Goal: Register for event/course

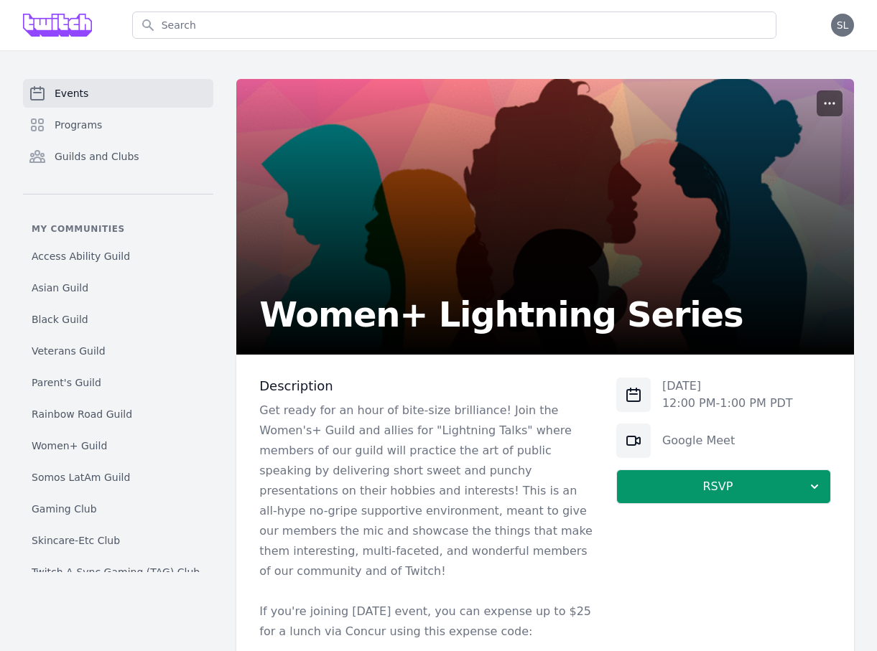
click at [834, 109] on icon "button" at bounding box center [829, 103] width 14 height 14
click at [819, 140] on button "Manage" at bounding box center [761, 138] width 155 height 26
click at [125, 124] on link "Programs" at bounding box center [118, 125] width 190 height 29
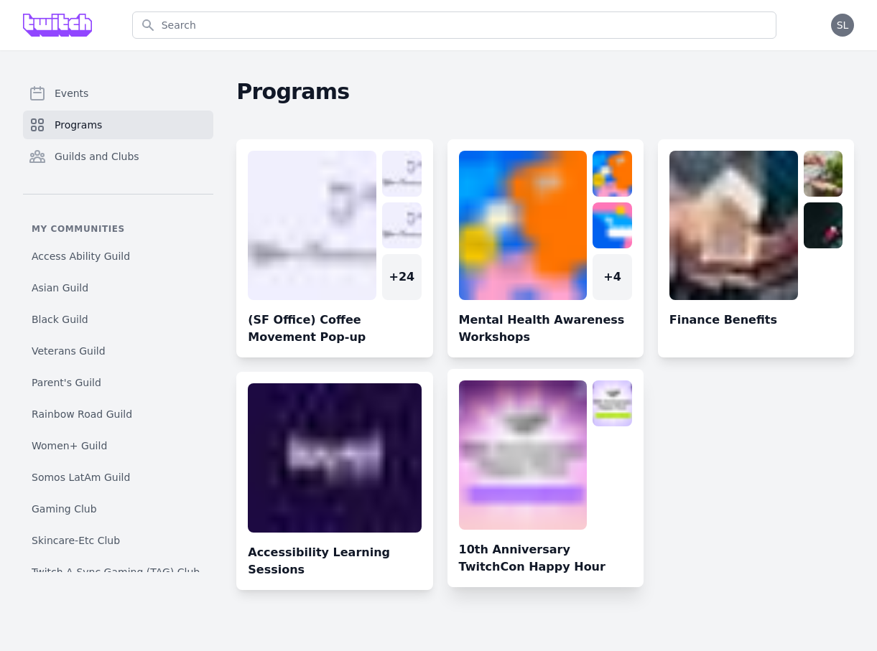
click at [511, 463] on link at bounding box center [545, 484] width 196 height 207
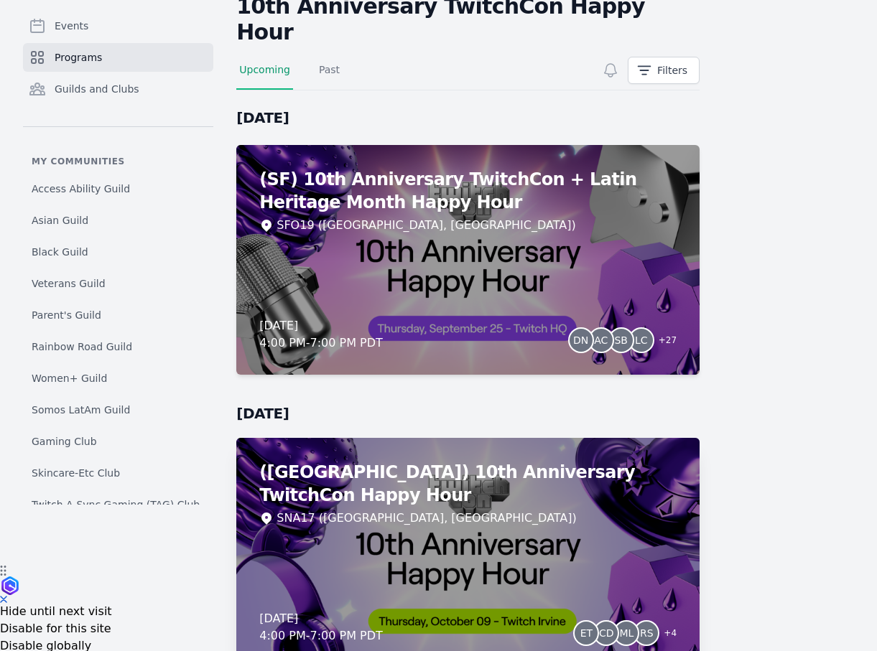
scroll to position [81, 0]
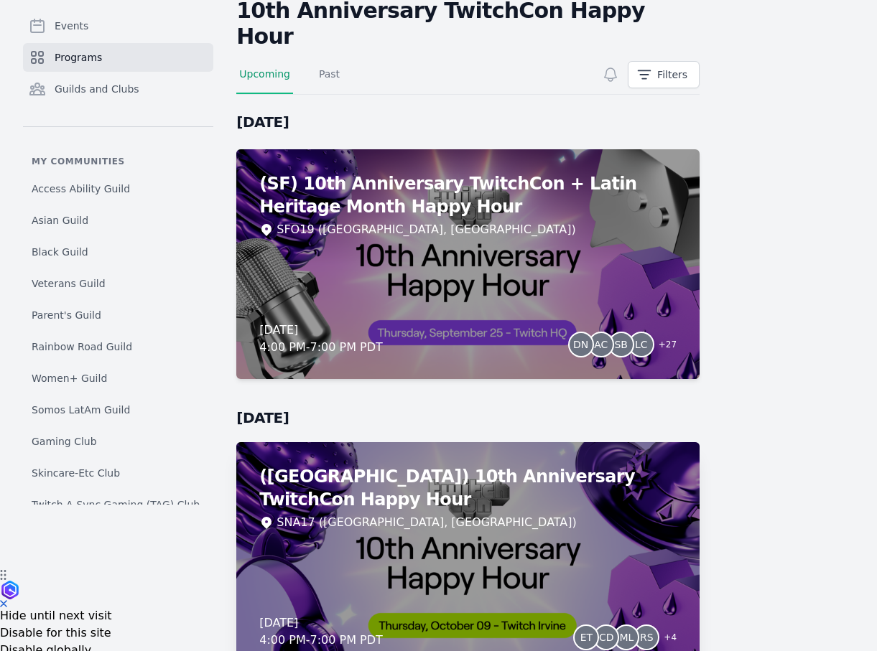
click at [405, 543] on div "(Irvine) 10th Anniversary TwitchCon Happy Hour SNA17 (Irvine, CA) Thursday, Oct…" at bounding box center [467, 557] width 463 height 230
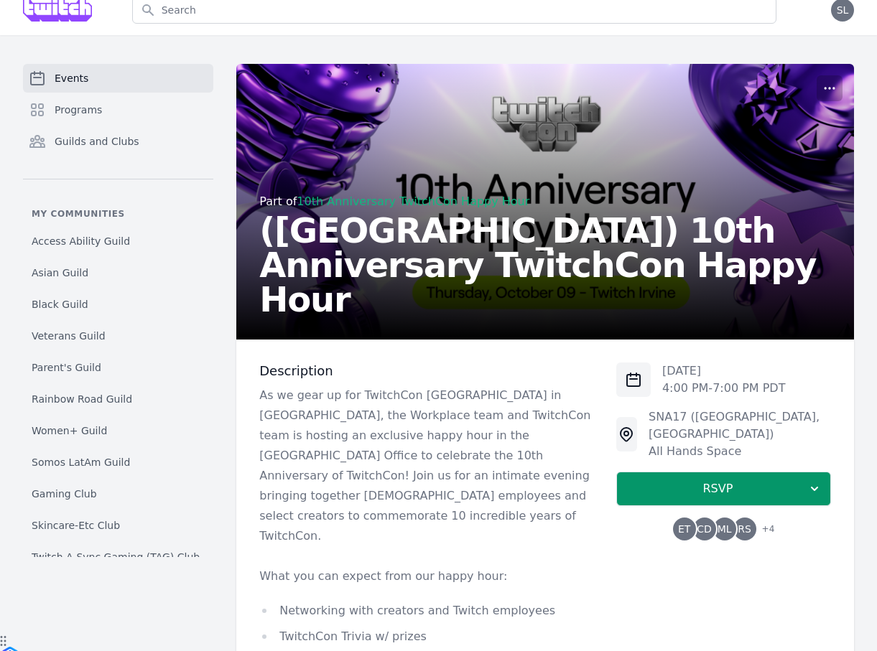
scroll to position [378, 0]
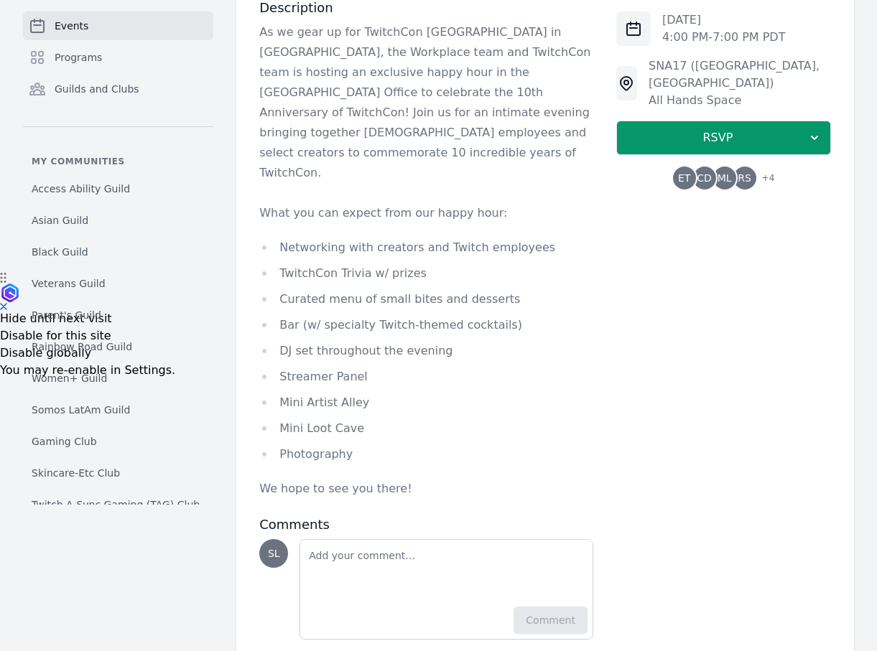
click at [715, 167] on span "CD" at bounding box center [704, 178] width 23 height 23
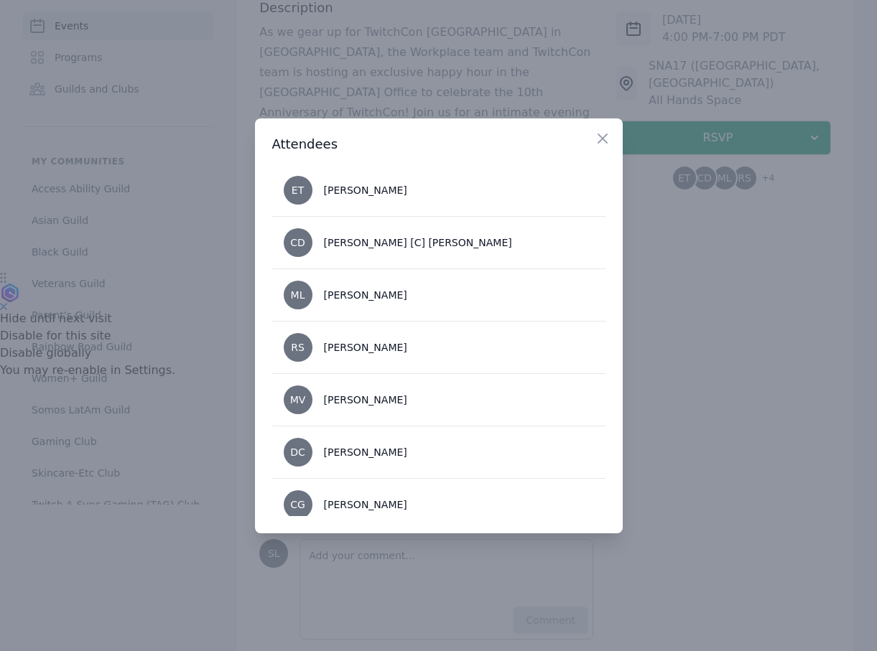
scroll to position [67, 0]
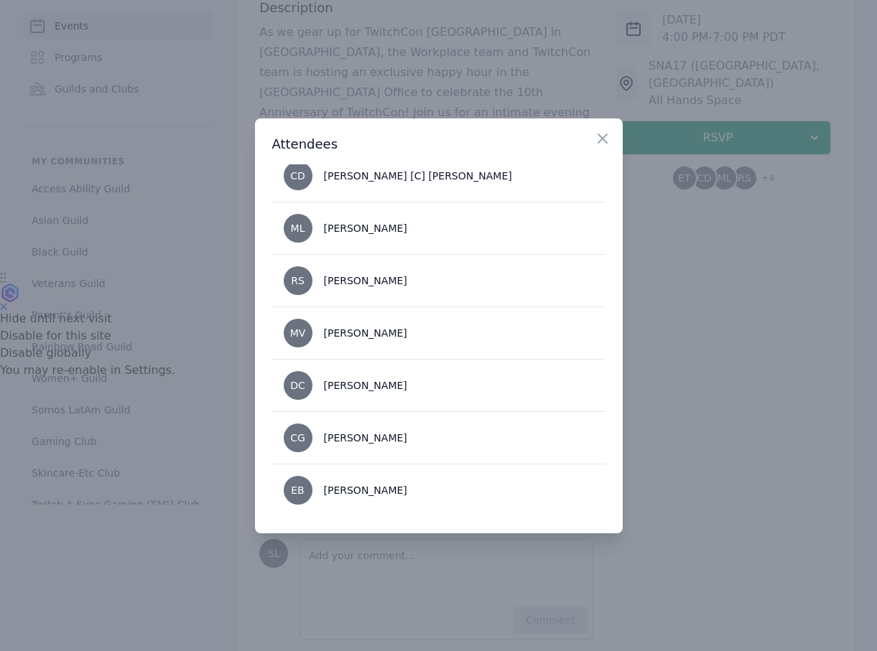
click at [699, 388] on div at bounding box center [438, 325] width 877 height 651
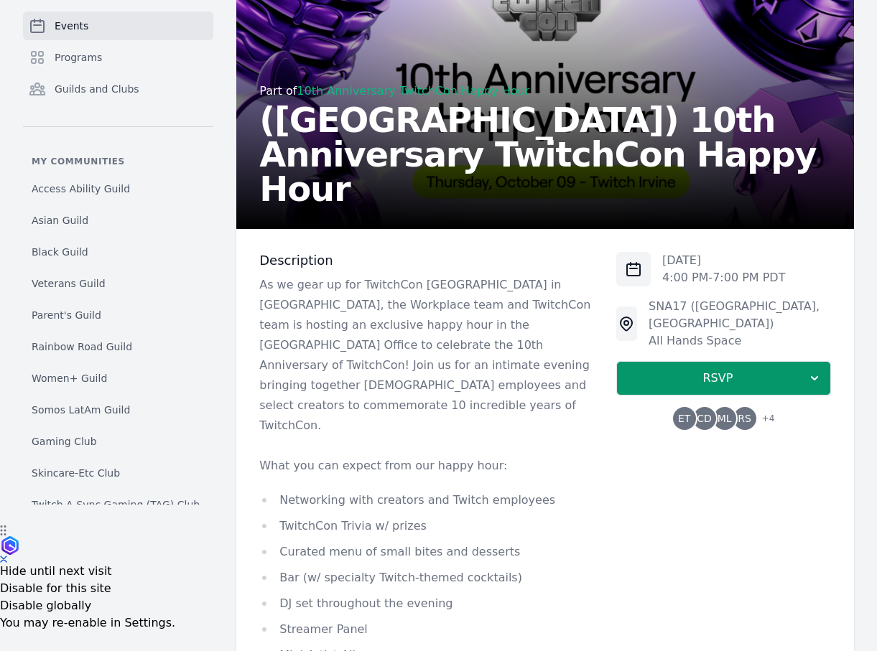
scroll to position [0, 0]
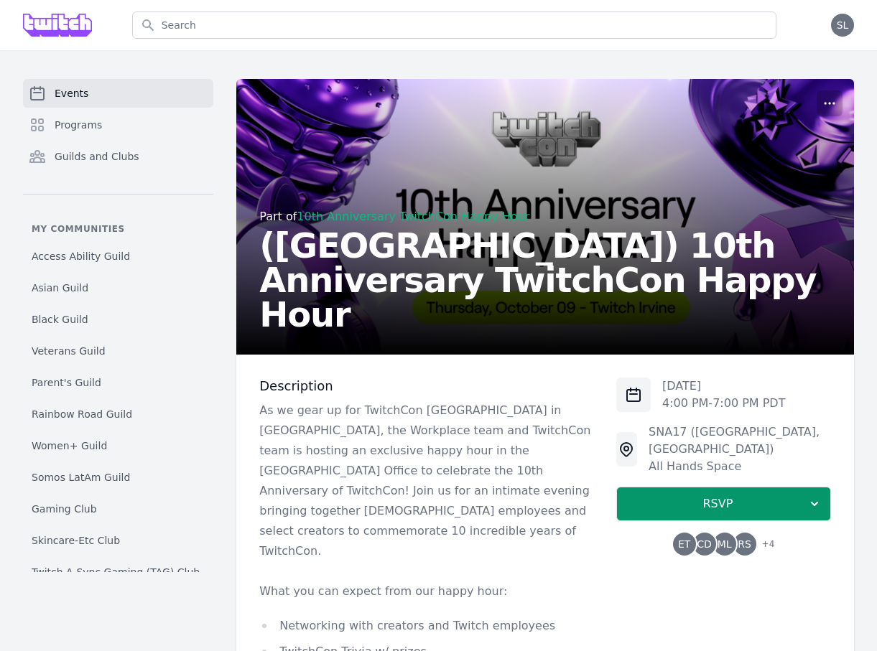
click at [684, 539] on span "ET" at bounding box center [684, 544] width 12 height 10
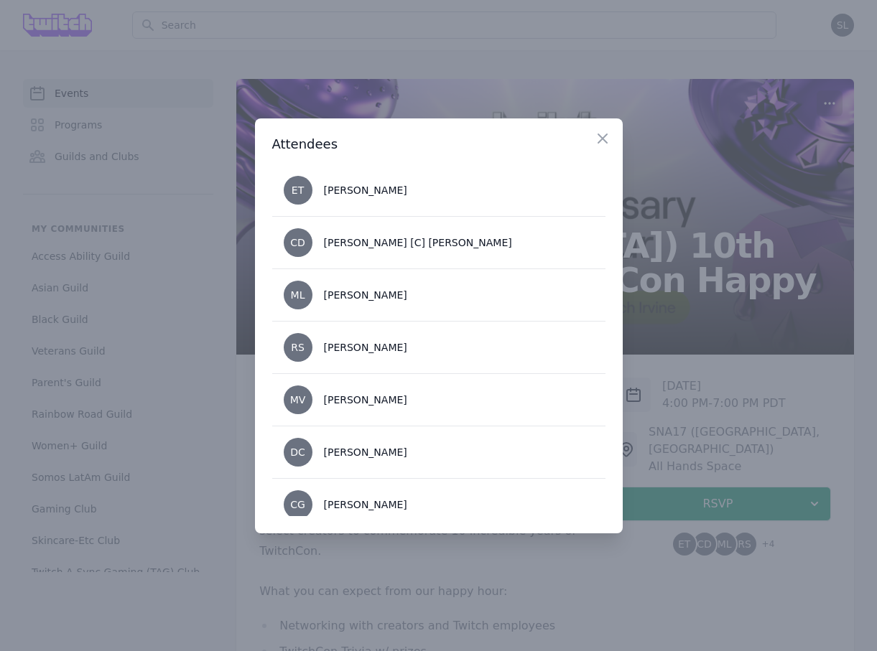
scroll to position [67, 0]
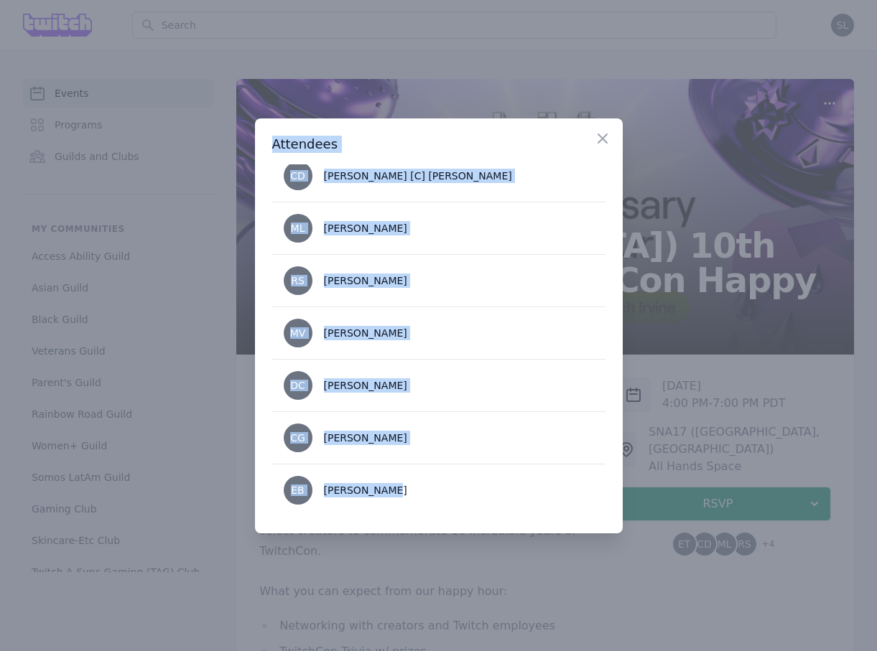
click at [519, 533] on div "​ Close Attendees ET Evelyn Tzeng CD Christine [C] DePalmo ML Michael Liu RS Ra…" at bounding box center [438, 325] width 877 height 651
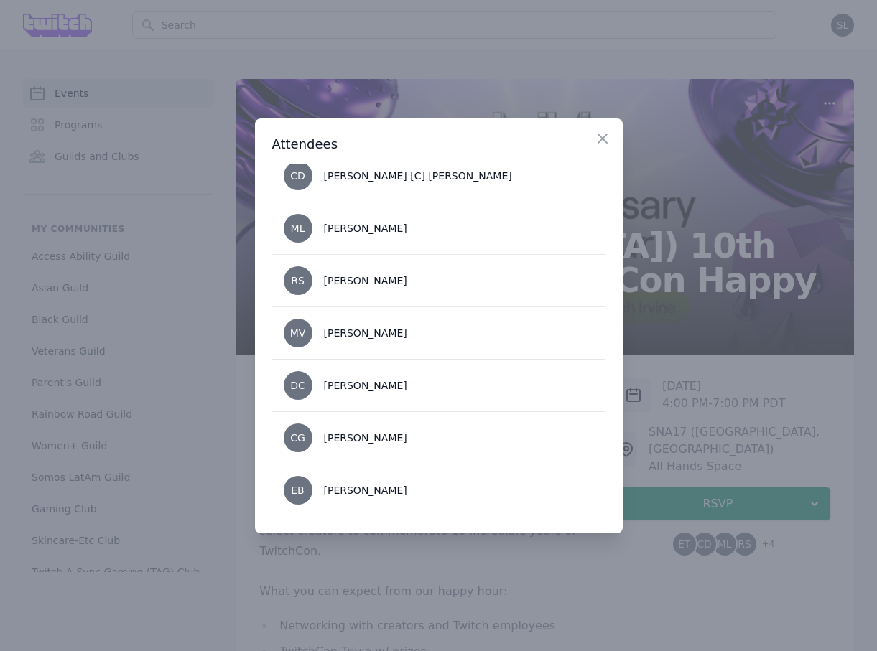
click at [530, 548] on div at bounding box center [438, 325] width 877 height 651
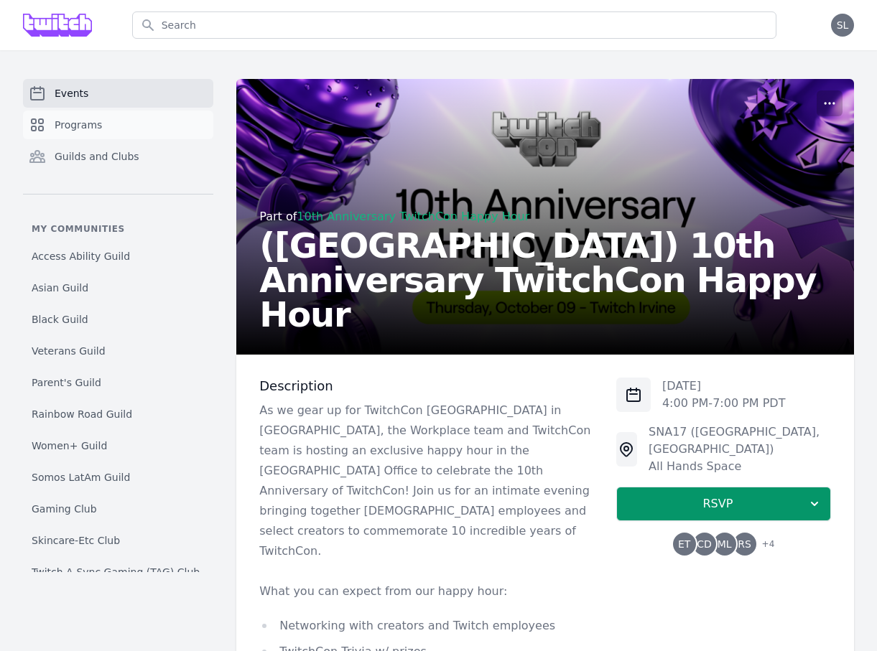
click at [100, 120] on span "Programs" at bounding box center [78, 125] width 47 height 14
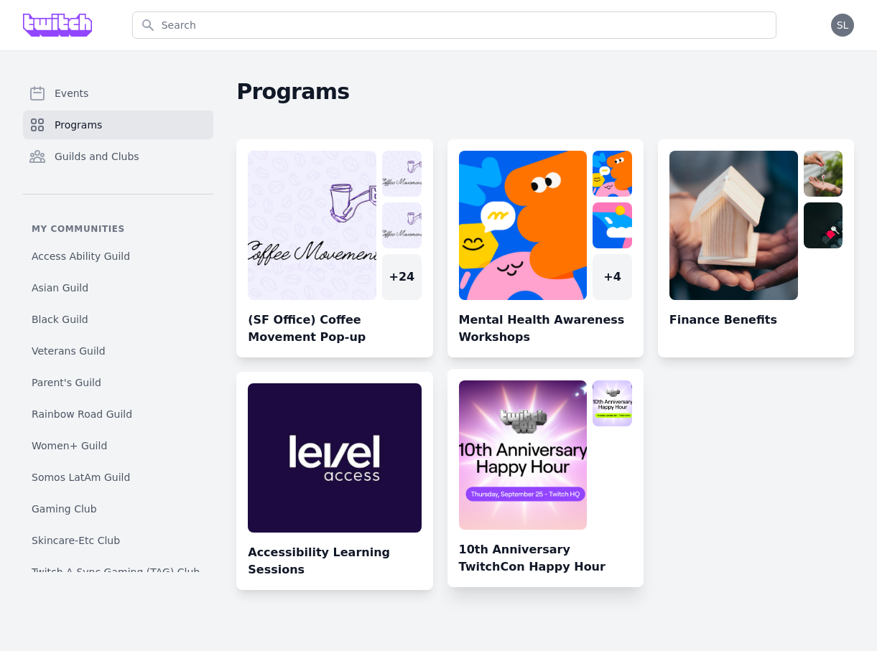
click at [527, 486] on link at bounding box center [545, 484] width 196 height 207
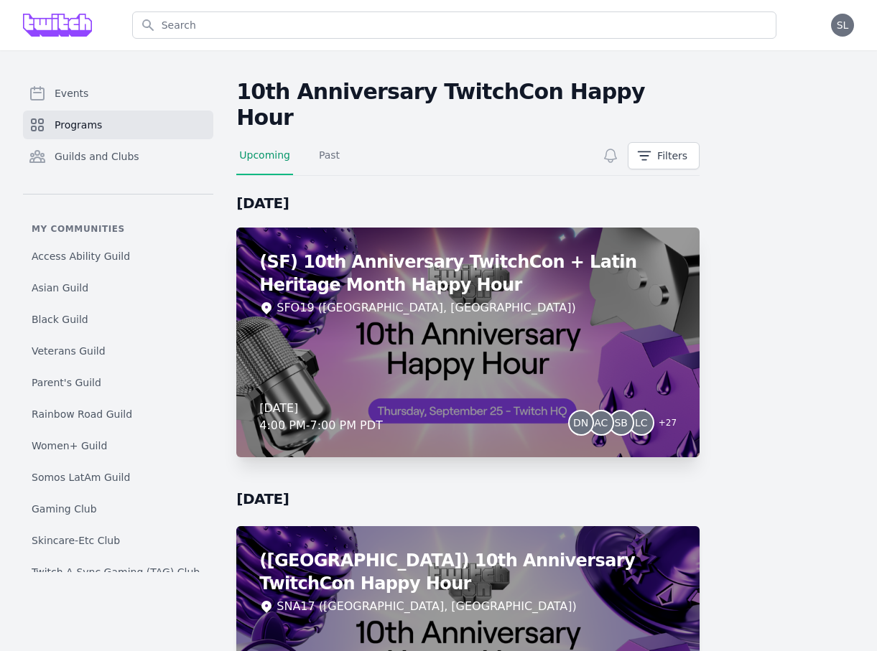
click at [394, 316] on div "(SF) 10th Anniversary TwitchCon + Latin Heritage Month Happy Hour SFO19 (San Fr…" at bounding box center [467, 343] width 463 height 230
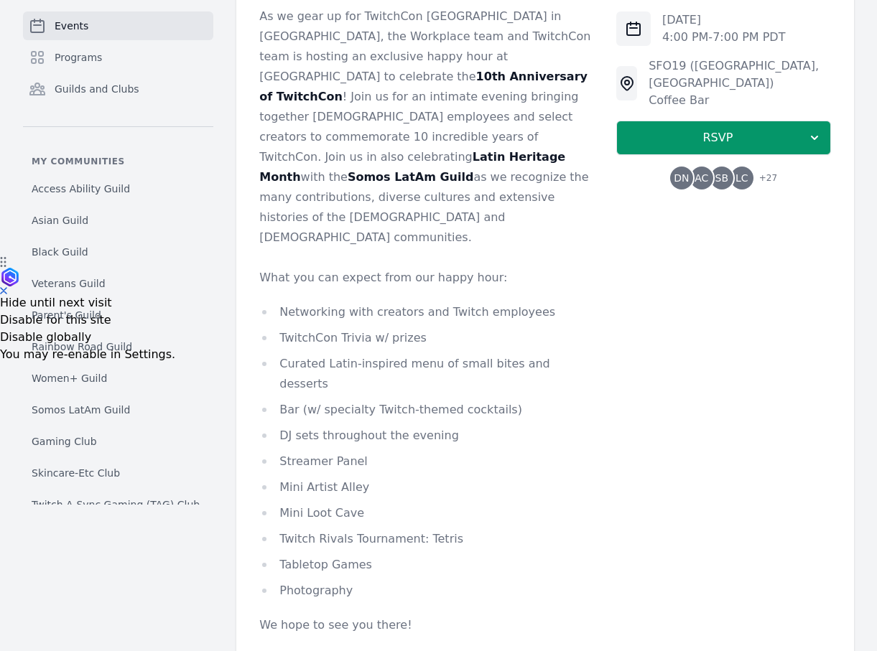
scroll to position [443, 0]
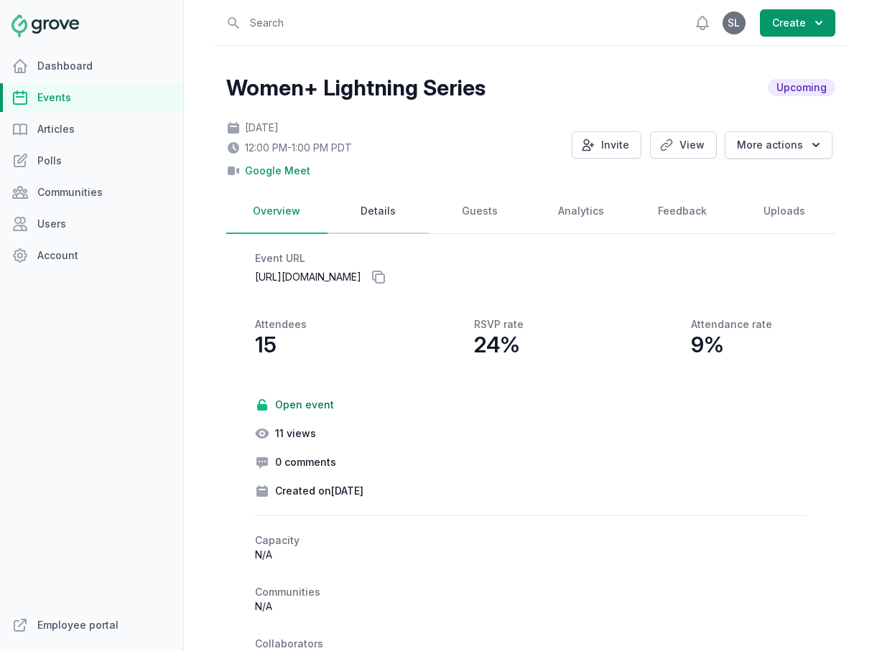
click at [376, 204] on link "Details" at bounding box center [377, 212] width 101 height 45
select select "virtual"
select select "12:00 PM"
select select "1:00 PM"
select select "89"
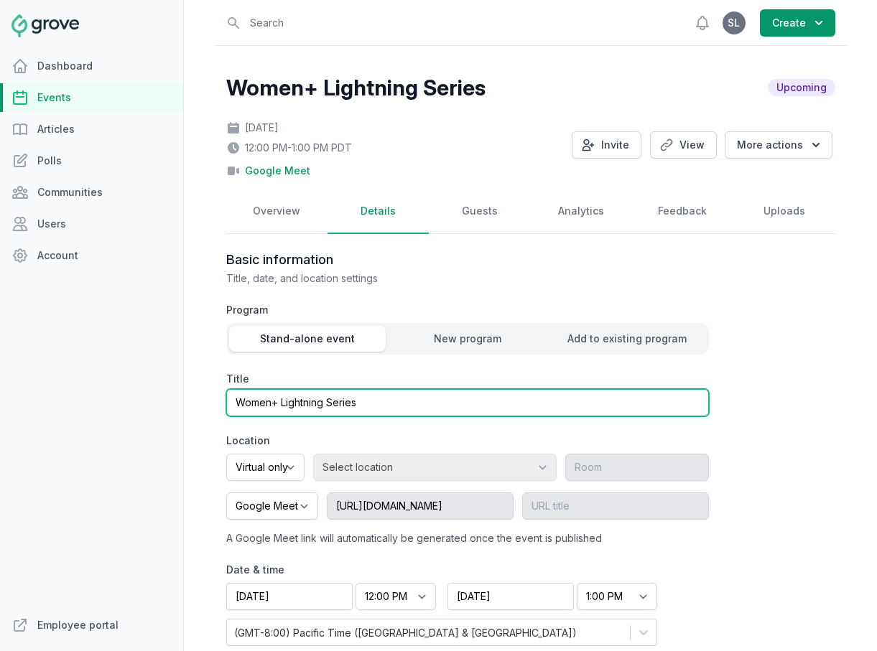
click at [327, 400] on input "Women+ Lightning Series" at bounding box center [467, 402] width 483 height 27
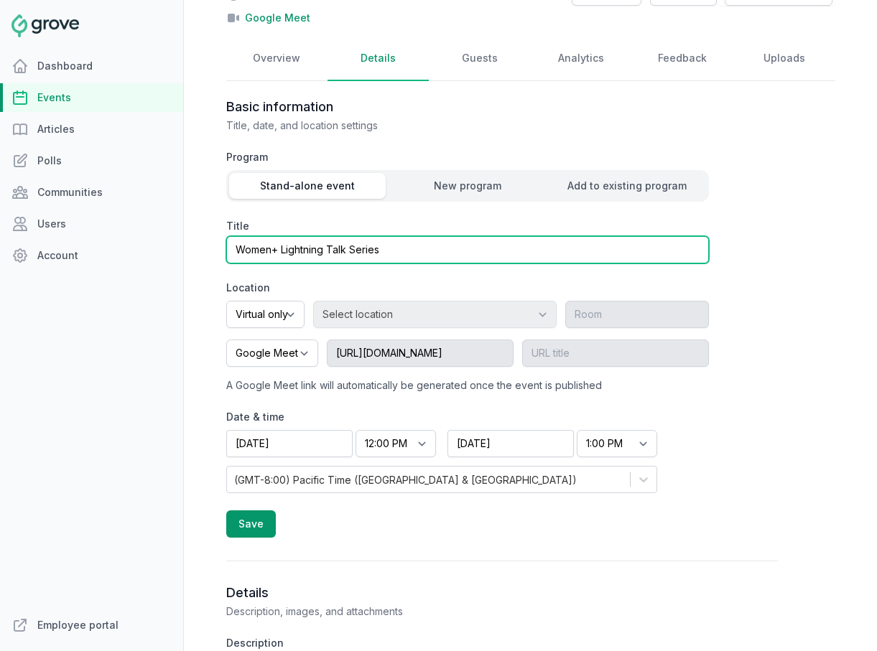
scroll to position [176, 0]
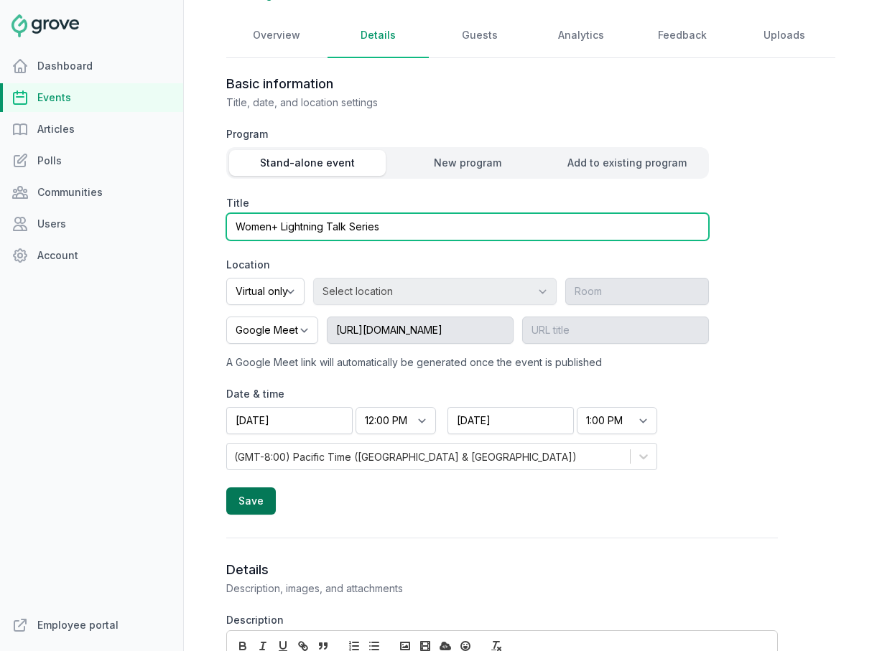
type input "Women+ Lightning Talk Series"
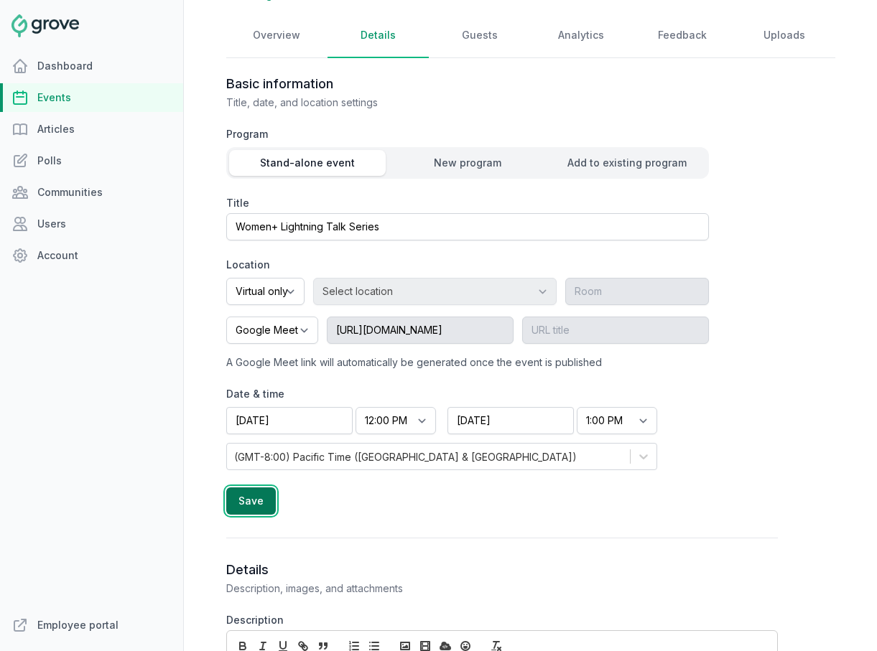
click at [239, 501] on button "Save" at bounding box center [251, 501] width 50 height 27
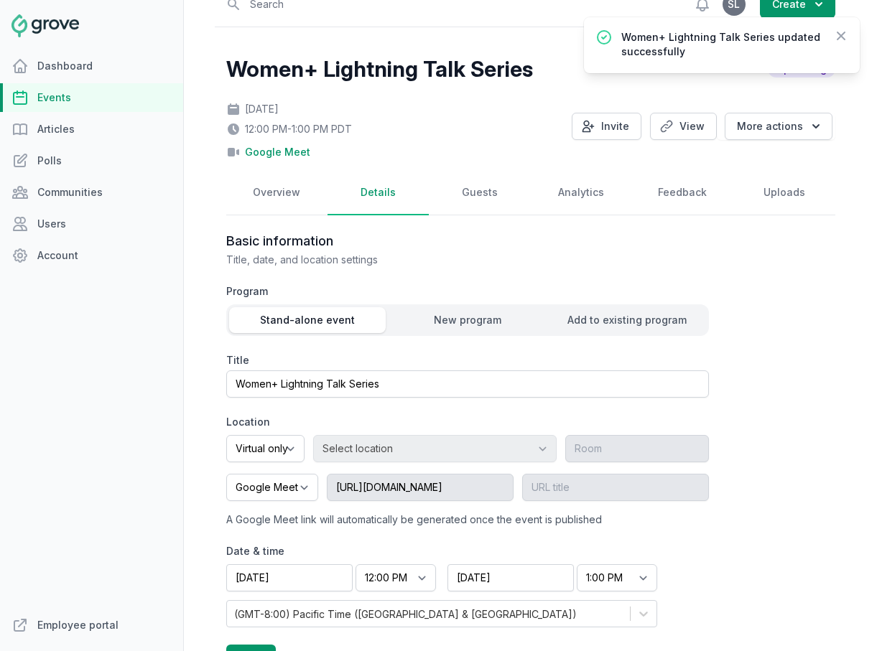
scroll to position [0, 0]
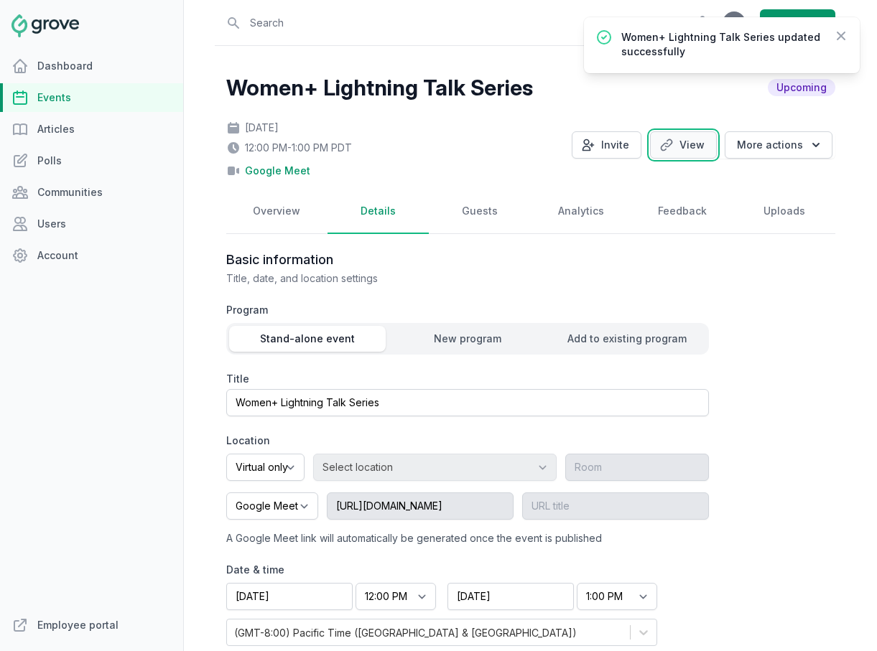
click at [697, 149] on link "View" at bounding box center [683, 144] width 67 height 27
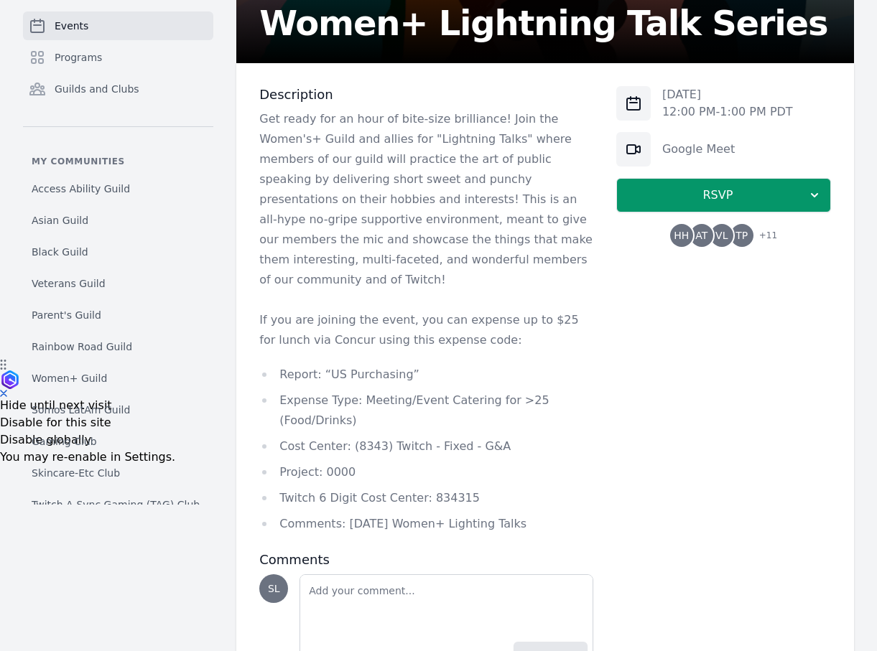
scroll to position [347, 0]
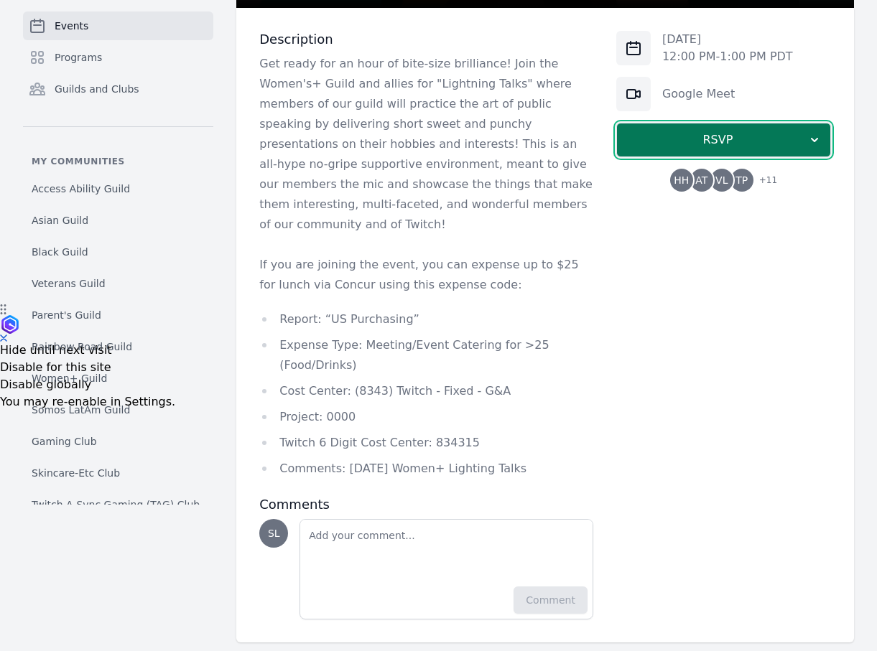
click at [670, 150] on button "RSVP" at bounding box center [723, 140] width 215 height 34
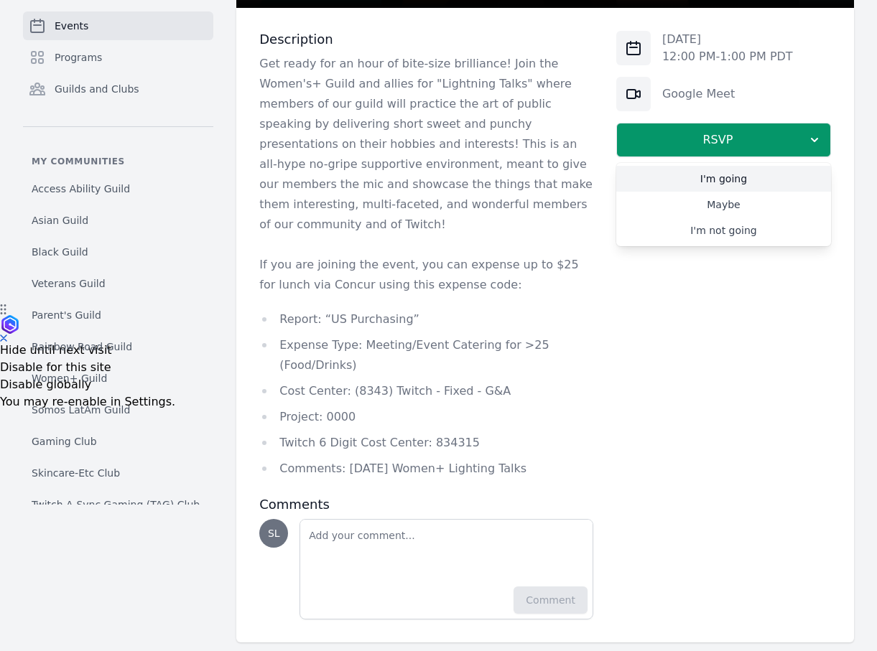
click at [665, 180] on link "I'm going" at bounding box center [723, 179] width 215 height 26
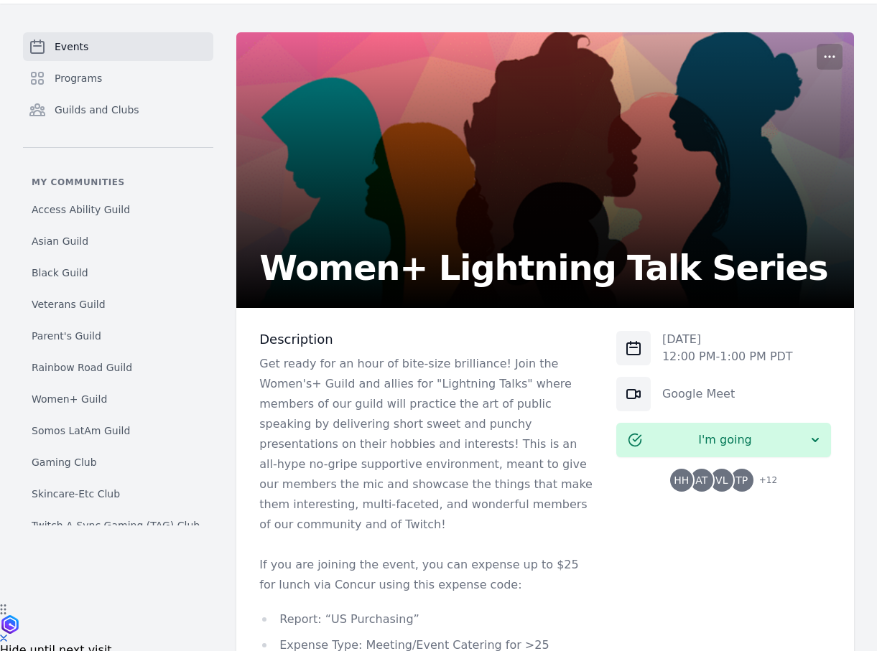
scroll to position [0, 0]
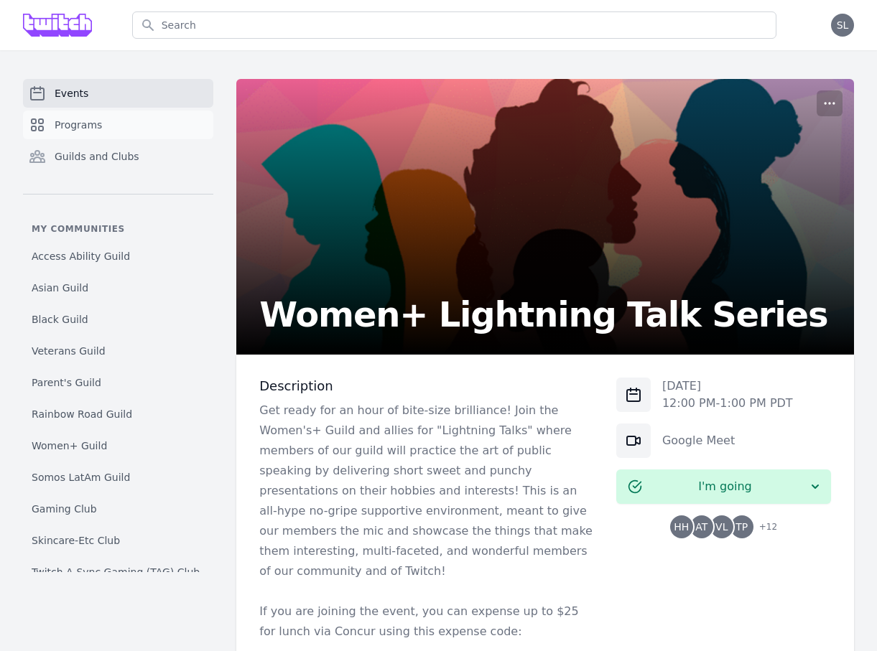
click at [119, 124] on link "Programs" at bounding box center [118, 125] width 190 height 29
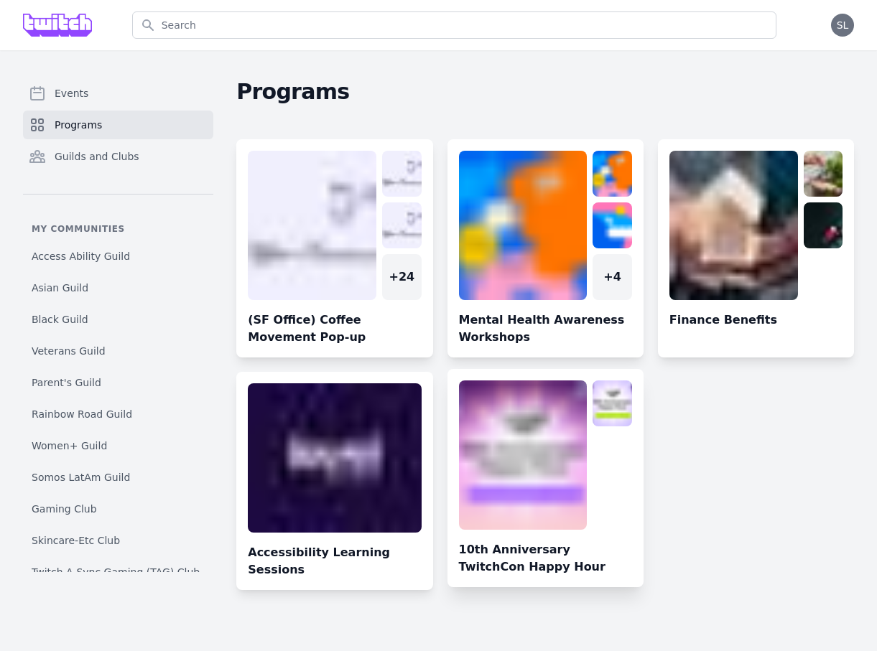
click at [523, 422] on link at bounding box center [545, 484] width 196 height 207
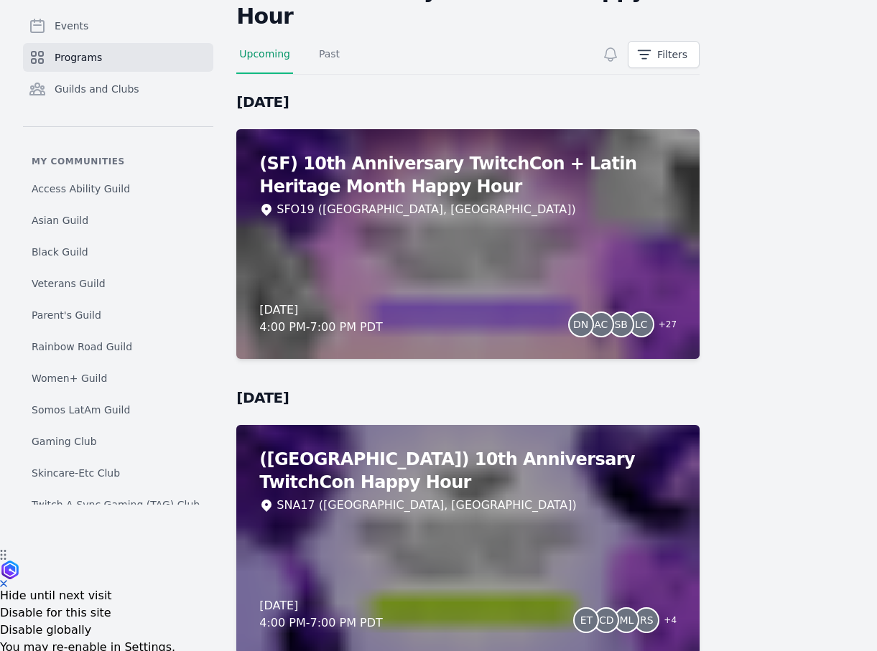
scroll to position [136, 0]
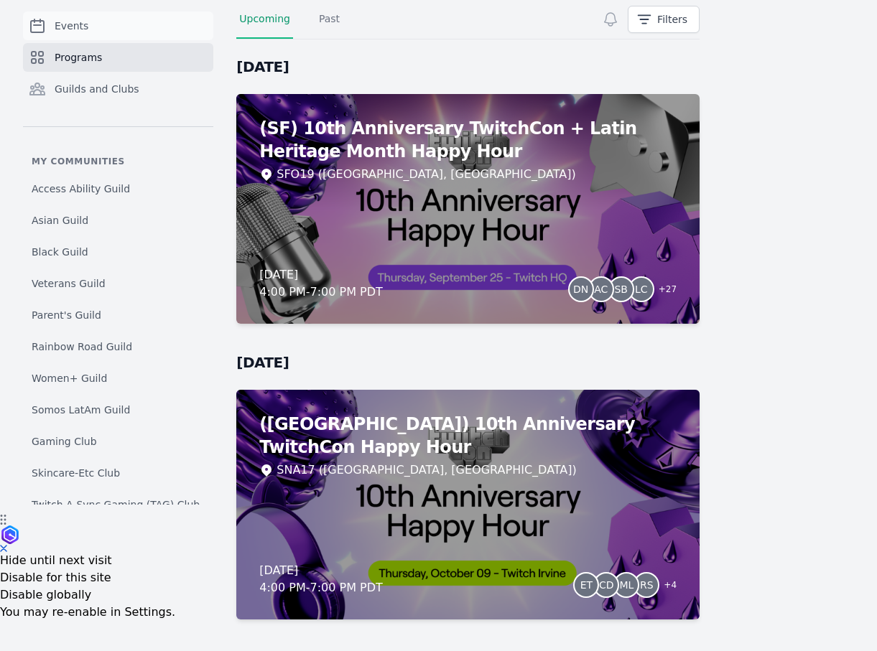
click at [101, 34] on link "Events" at bounding box center [118, 25] width 190 height 29
